Goal: Task Accomplishment & Management: Manage account settings

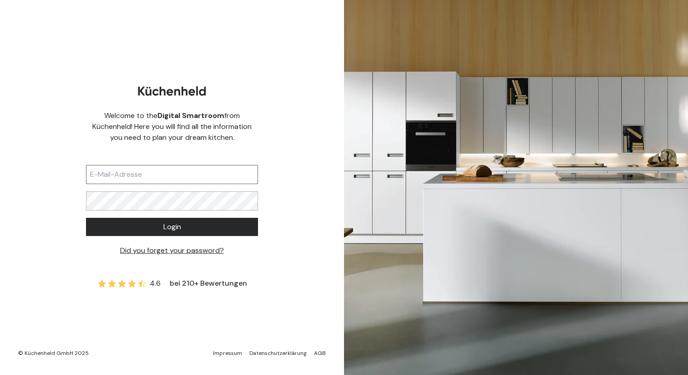
click at [232, 179] on input "text" at bounding box center [172, 174] width 172 height 19
type input "[EMAIL_ADDRESS][DOMAIN_NAME]"
click at [191, 245] on link "Did you forget your password?" at bounding box center [172, 250] width 104 height 10
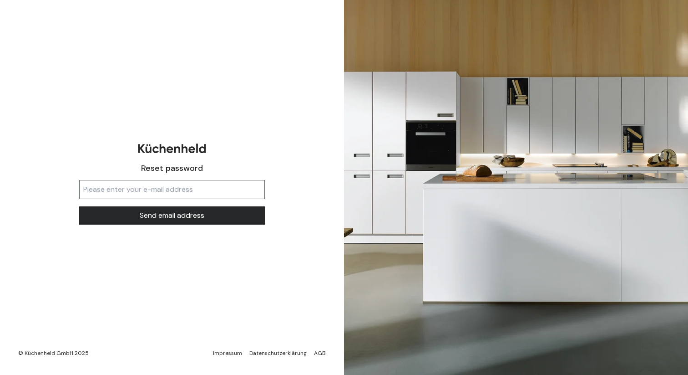
click at [197, 183] on input "text" at bounding box center [172, 189] width 186 height 19
type input "[EMAIL_ADDRESS][DOMAIN_NAME]"
click at [79, 206] on button "Send email address" at bounding box center [172, 215] width 186 height 18
